Goal: Navigation & Orientation: Find specific page/section

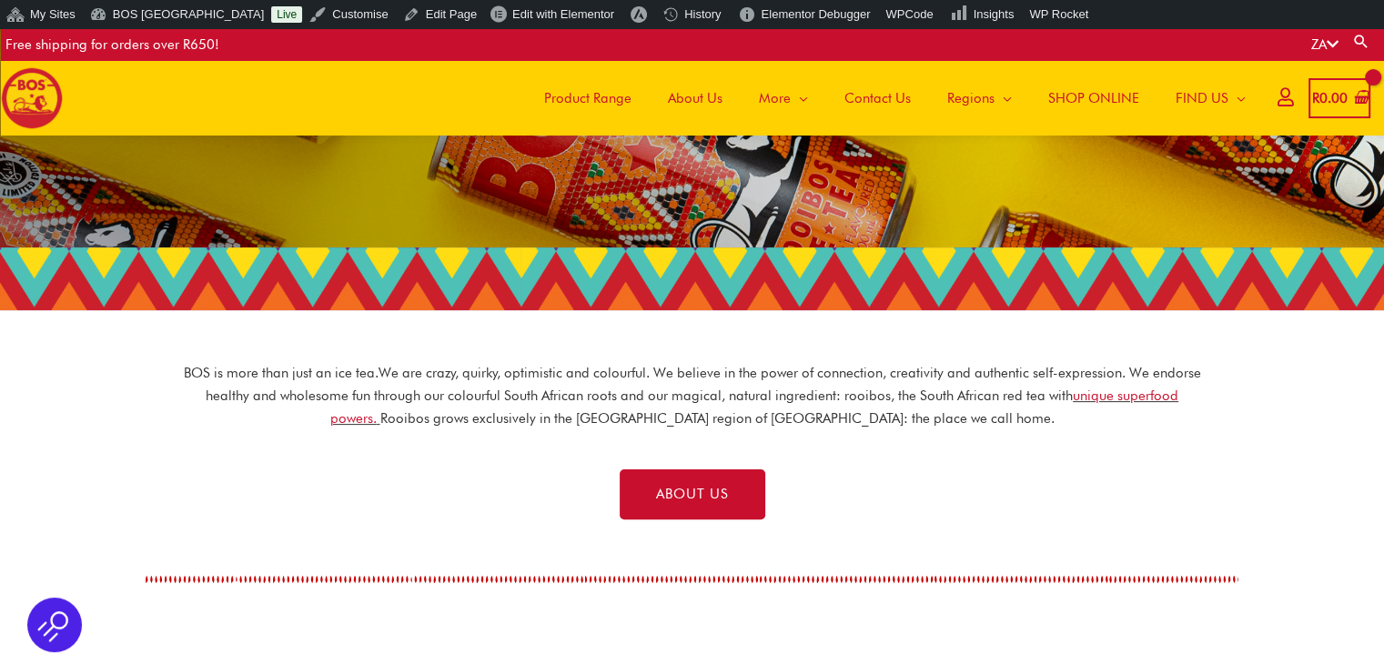
scroll to position [237, 0]
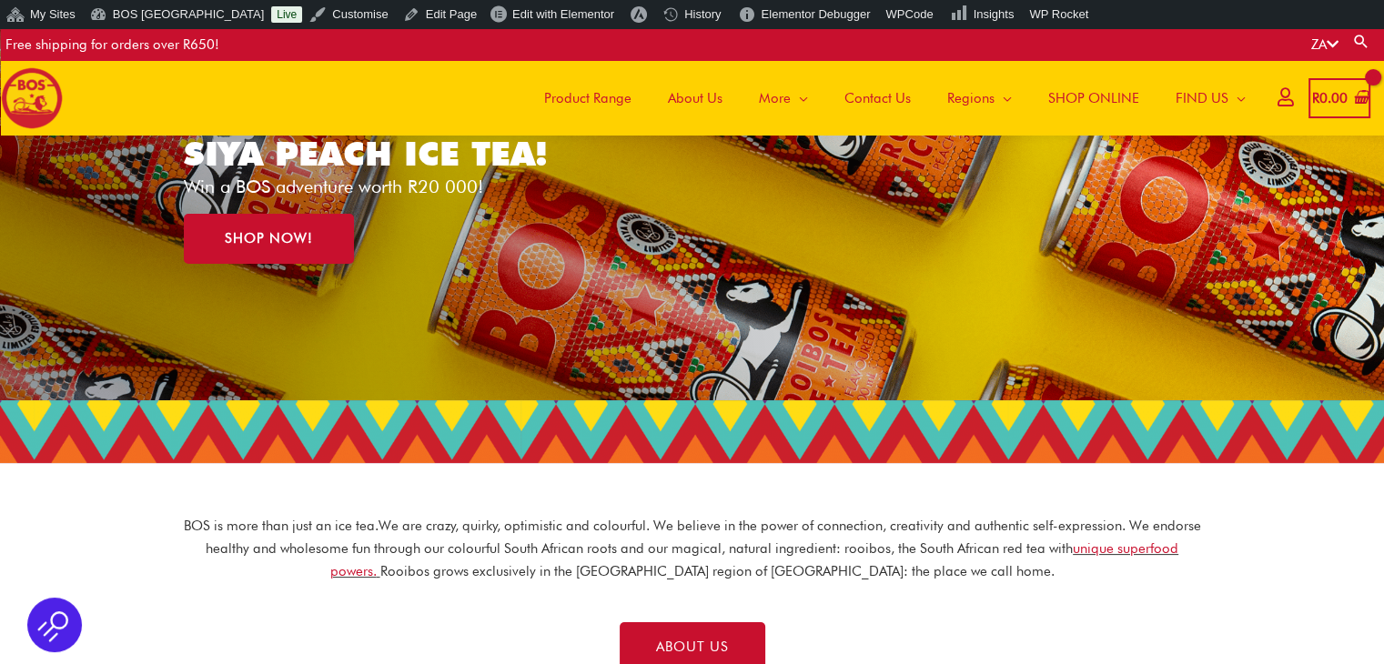
click at [1110, 91] on span "SHOP ONLINE" at bounding box center [1093, 98] width 91 height 55
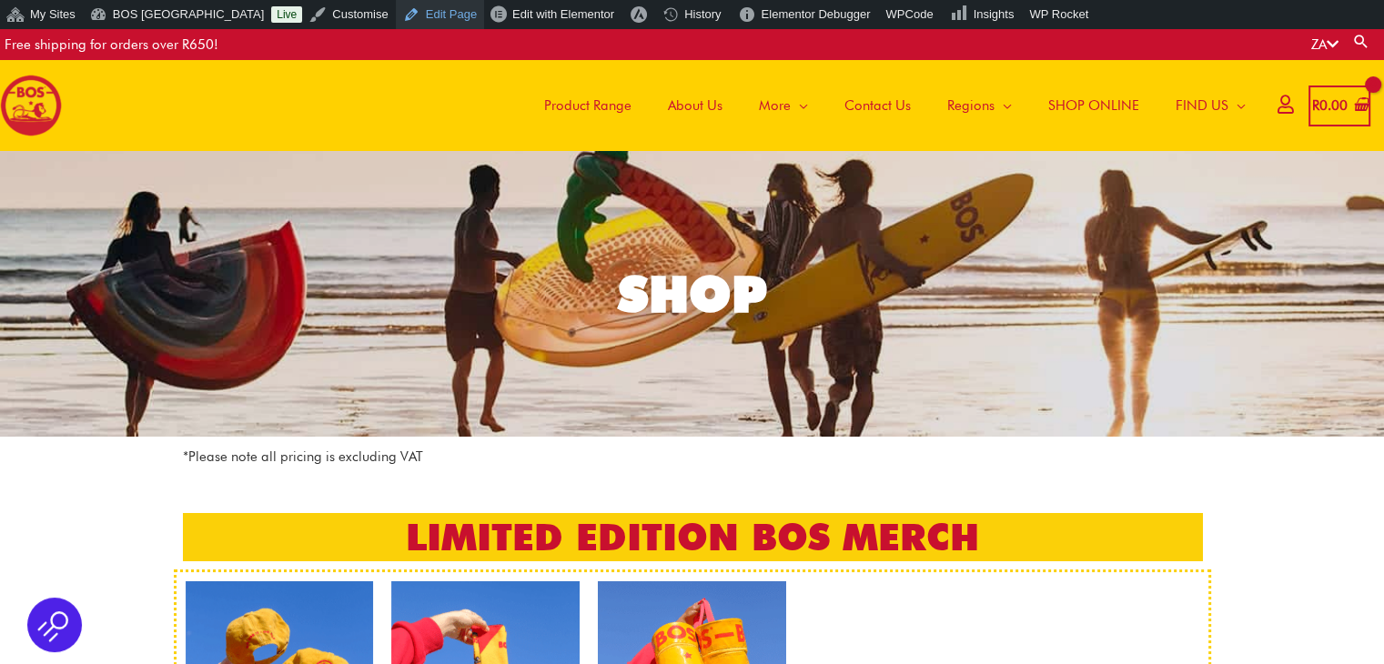
click at [396, 14] on link "Edit Page" at bounding box center [440, 14] width 88 height 29
click at [594, 110] on span "Product Range" at bounding box center [587, 105] width 87 height 55
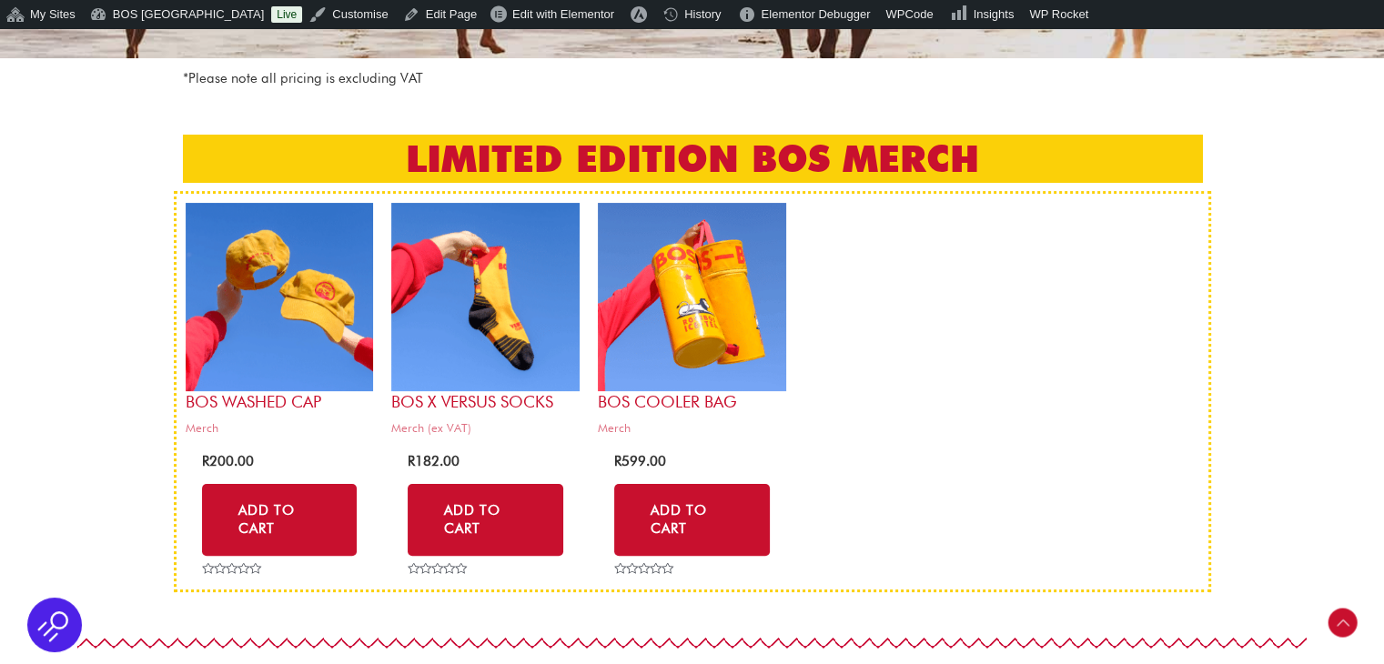
scroll to position [819, 0]
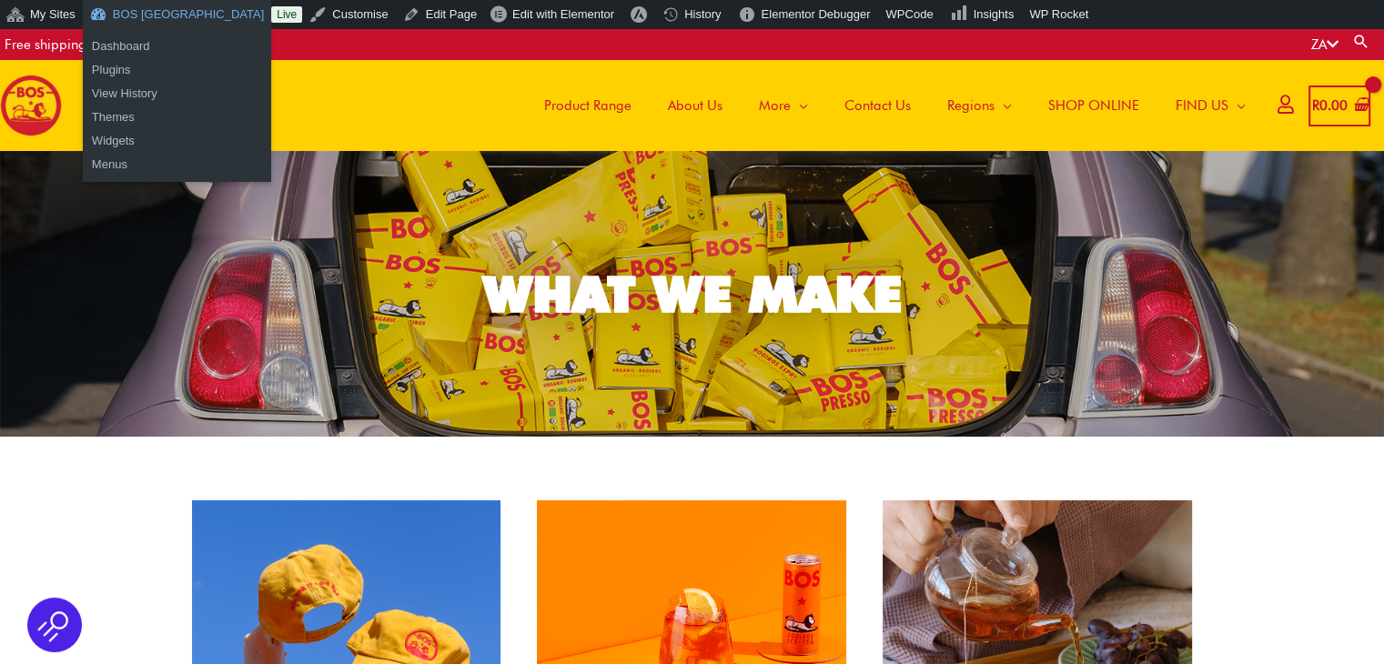
click at [172, 23] on link "BOS [GEOGRAPHIC_DATA]" at bounding box center [177, 14] width 188 height 29
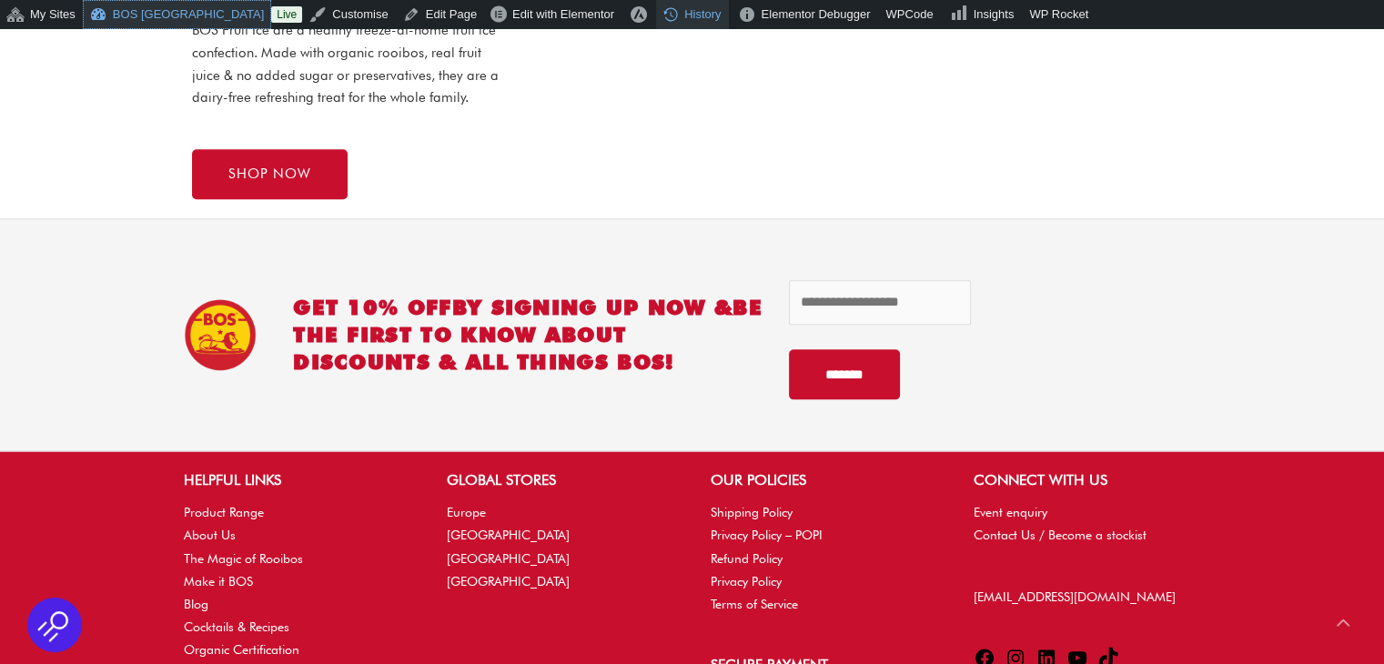
scroll to position [1728, 0]
